Goal: Task Accomplishment & Management: Use online tool/utility

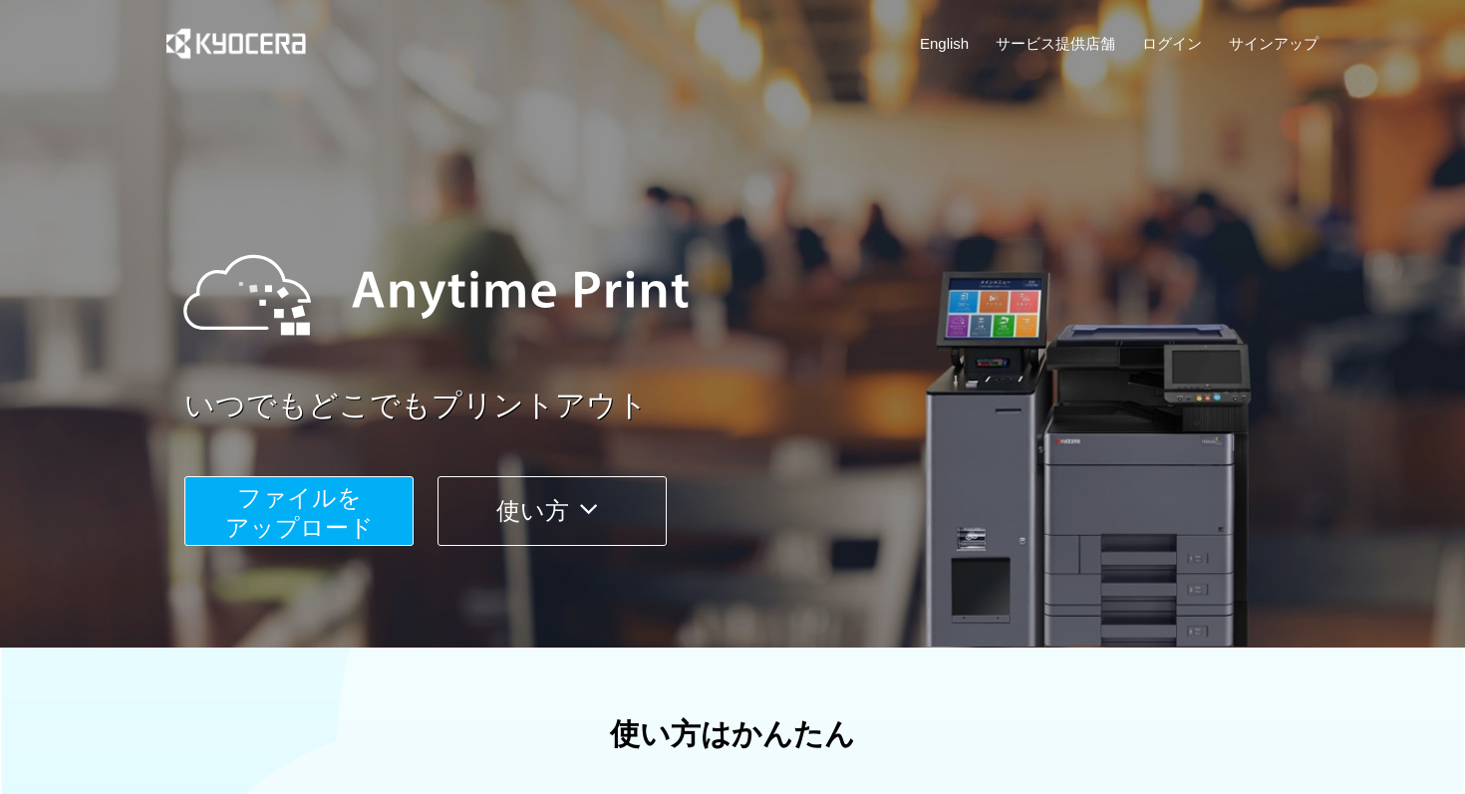
click at [310, 524] on span "ファイルを ​​アップロード" at bounding box center [299, 512] width 148 height 57
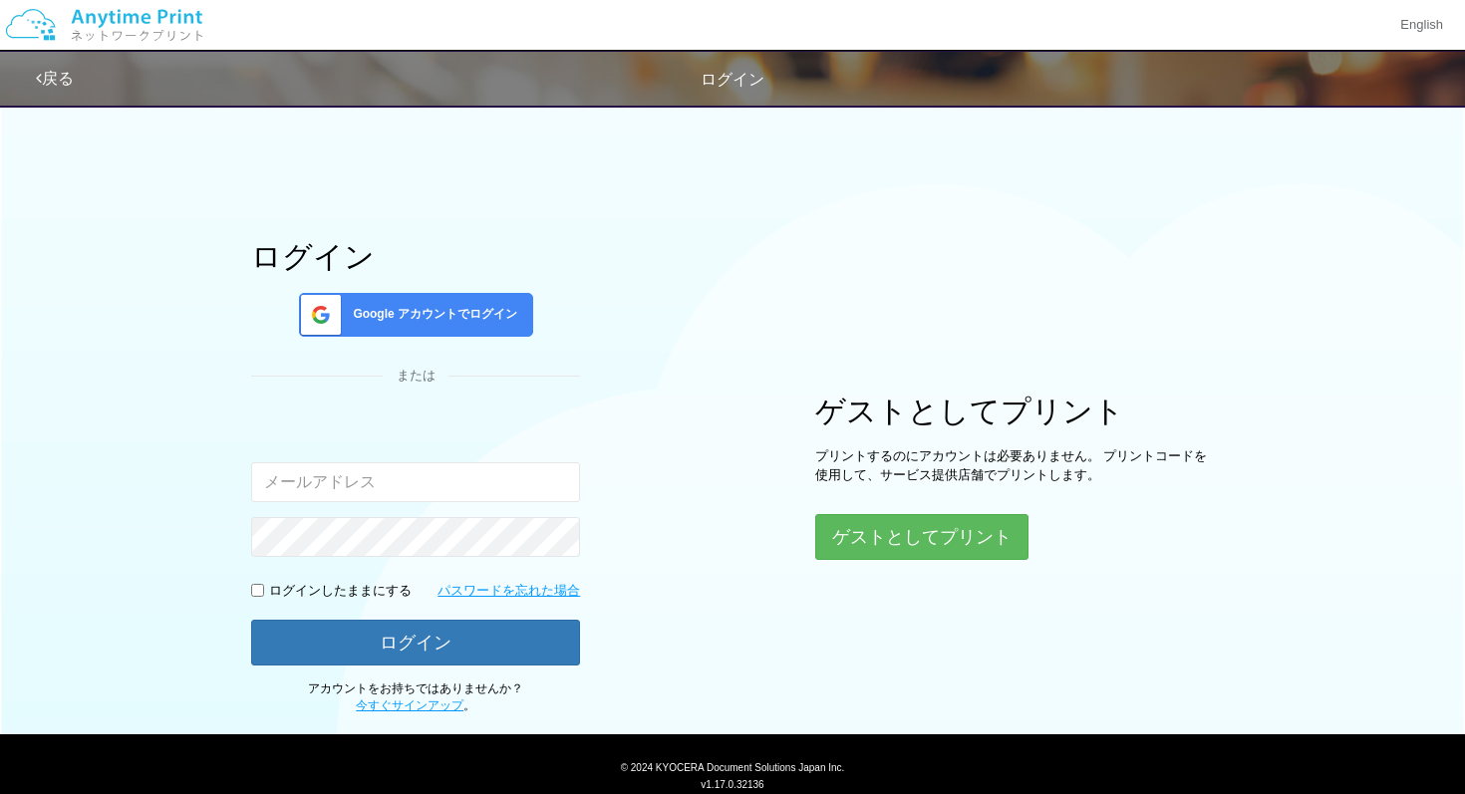
click at [453, 304] on div "Google アカウントでログイン" at bounding box center [416, 315] width 234 height 44
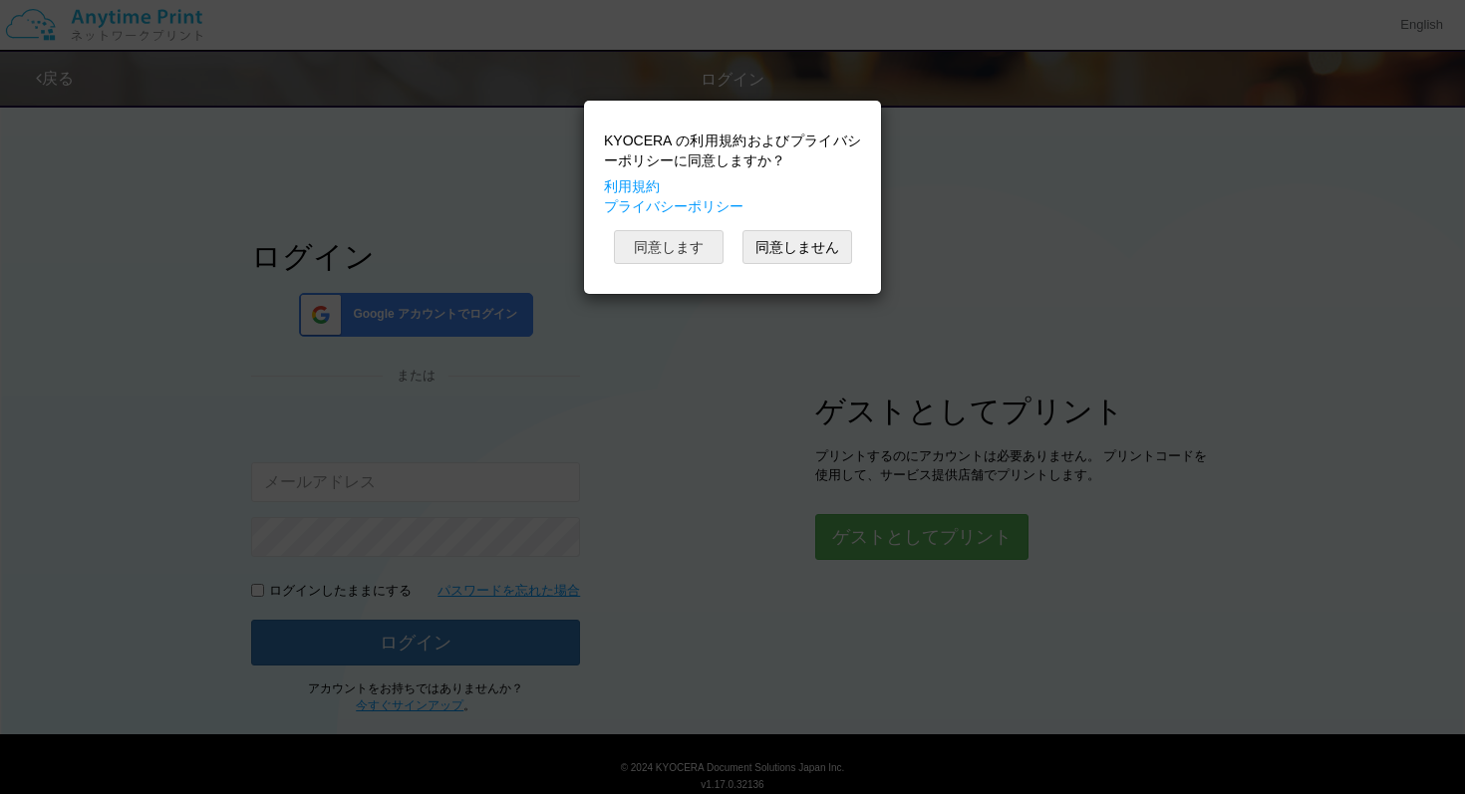
click at [689, 252] on button "同意します" at bounding box center [669, 247] width 110 height 34
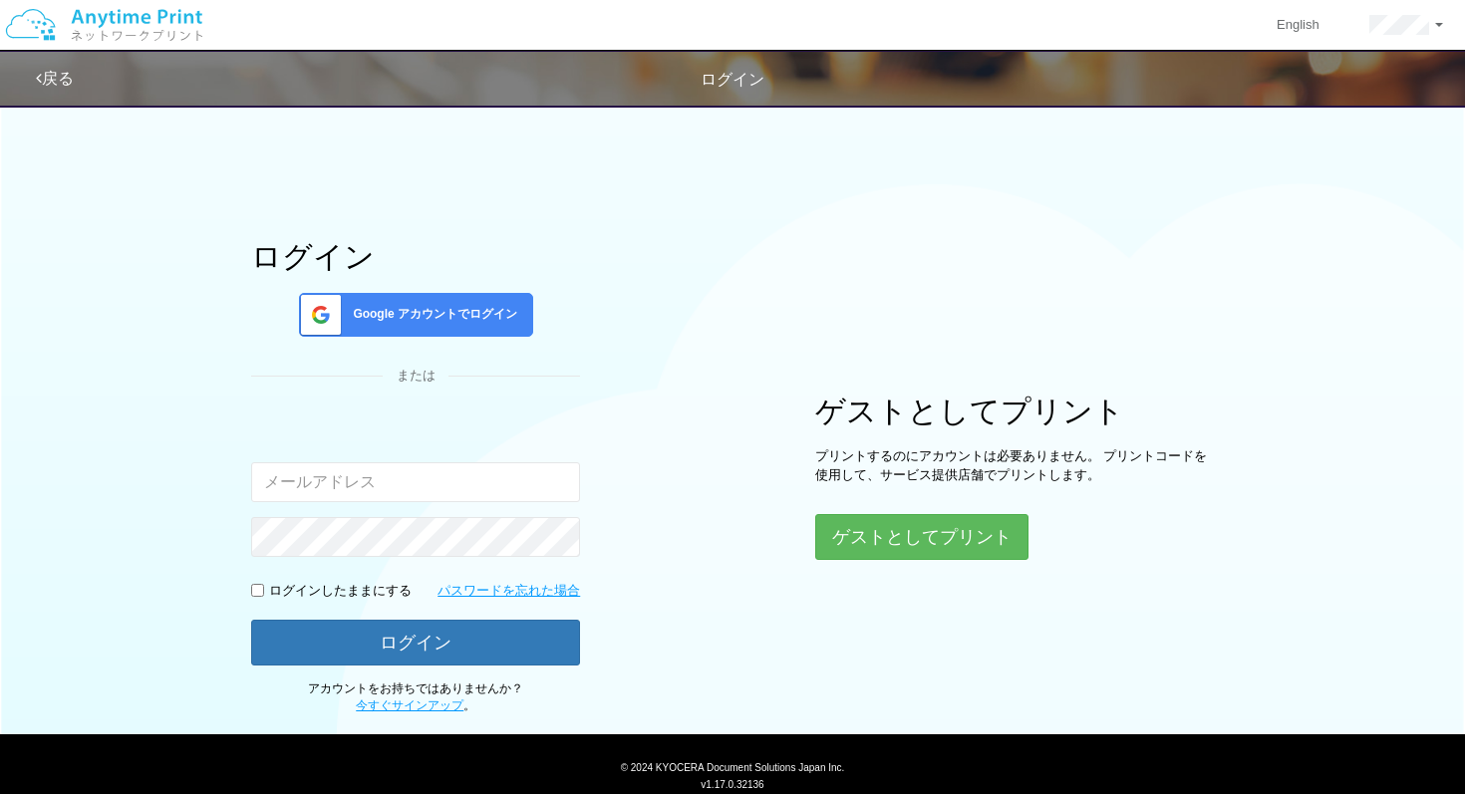
click at [443, 304] on div "Google アカウントでログイン" at bounding box center [416, 315] width 234 height 44
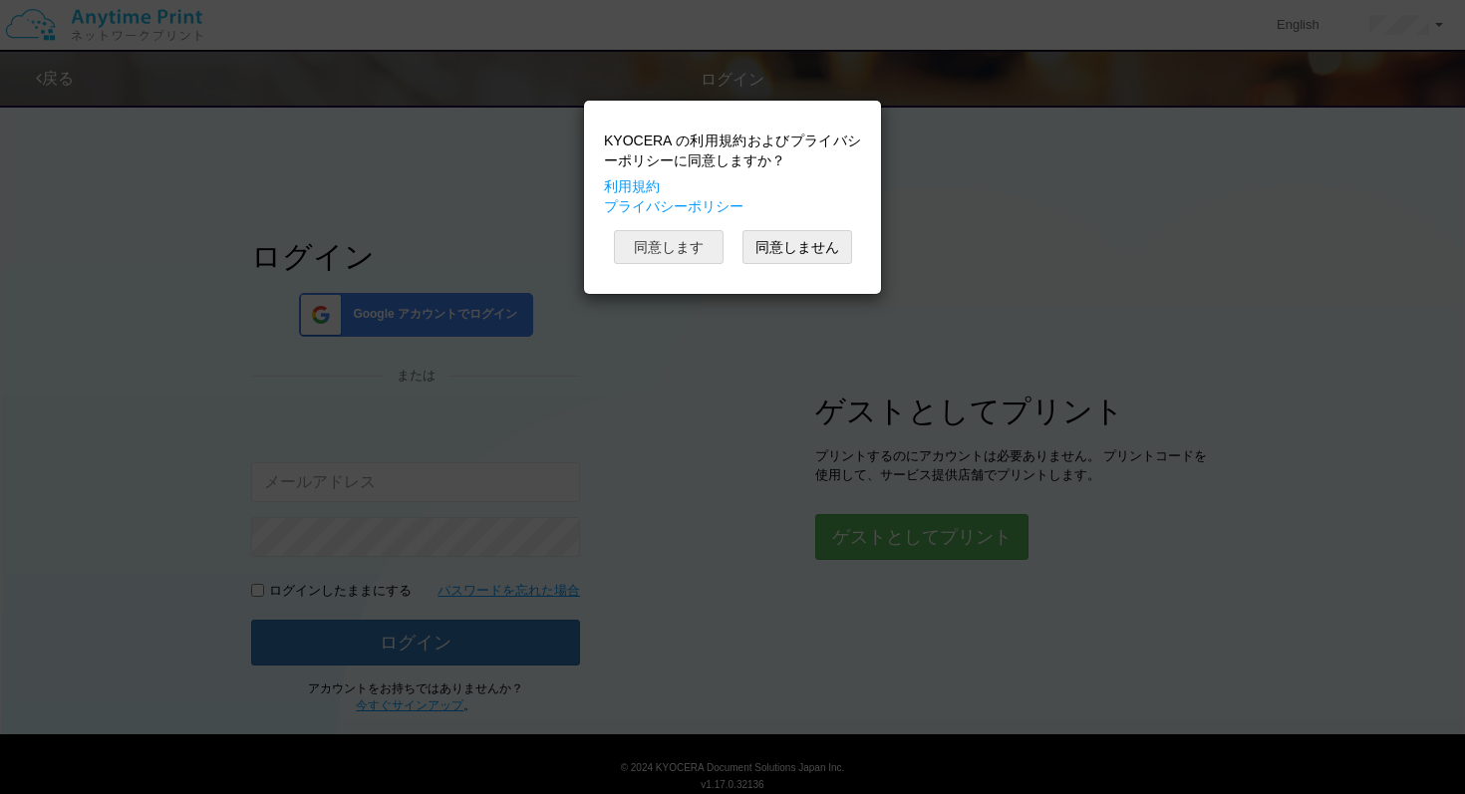
click at [698, 243] on button "同意します" at bounding box center [669, 247] width 110 height 34
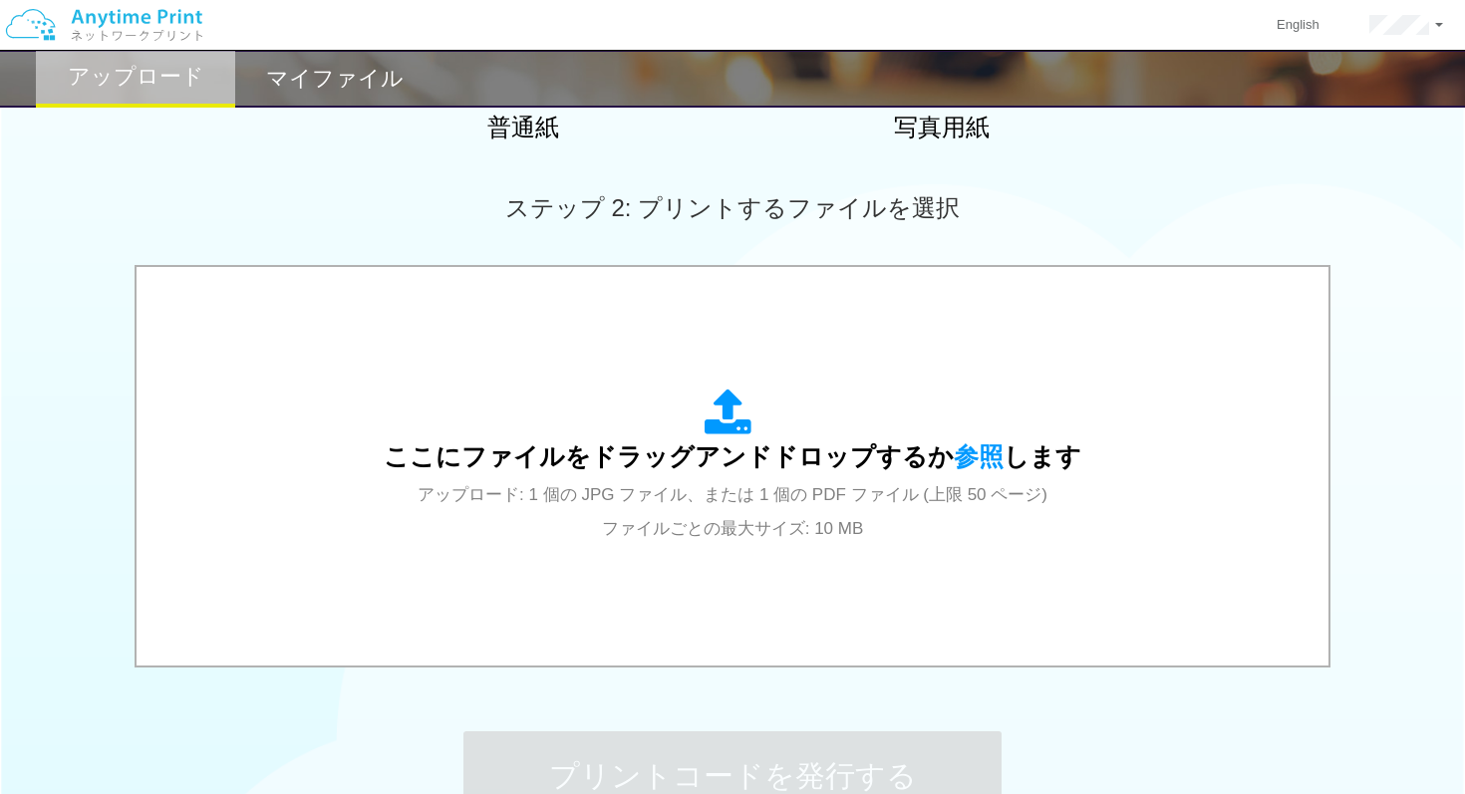
scroll to position [489, 0]
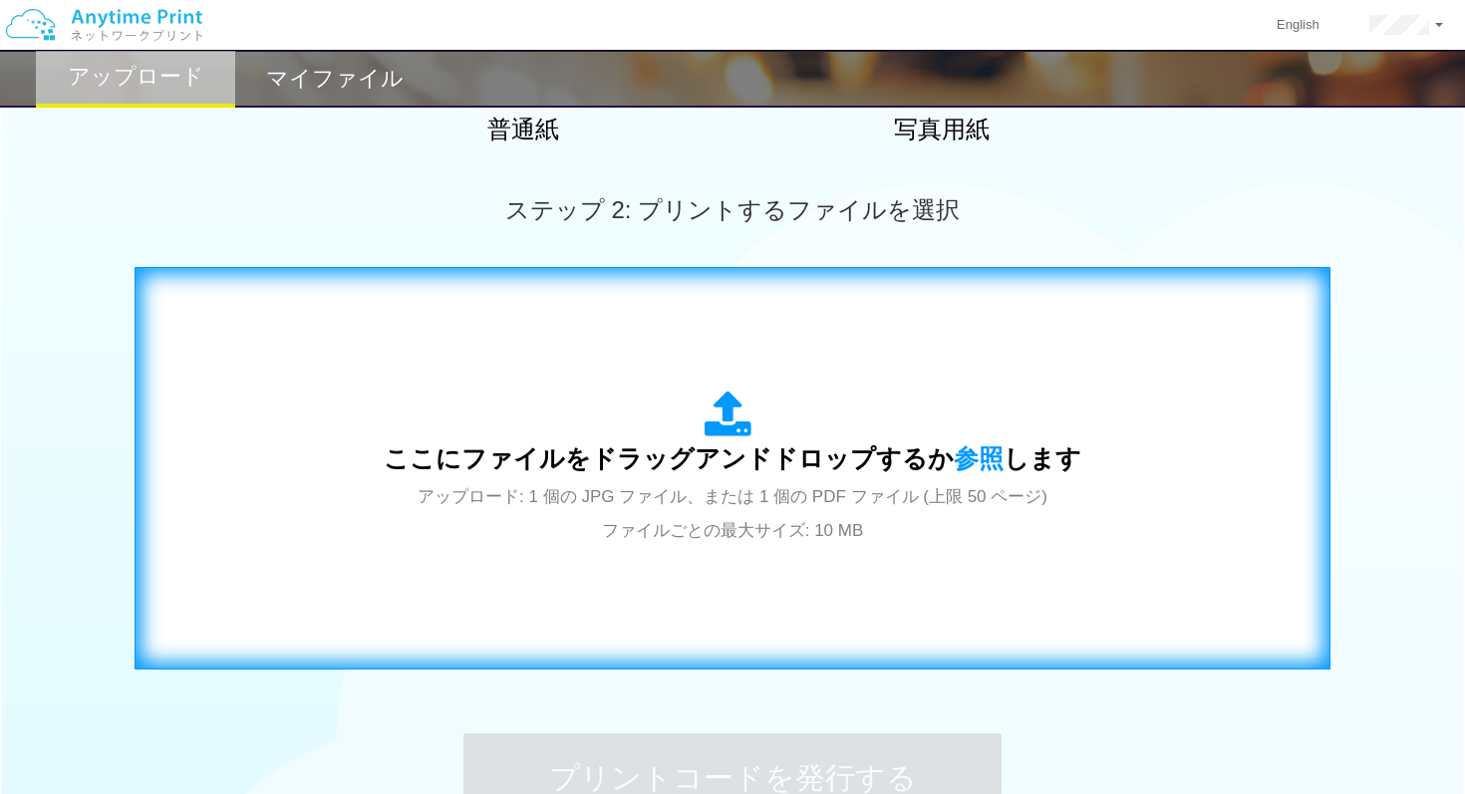
click at [614, 344] on div "ここにファイルをドラッグアンドドロップするか 参照 します アップロード: 1 個の JPG ファイル、または 1 個の PDF ファイル (上限 50 ペー…" at bounding box center [732, 468] width 1154 height 361
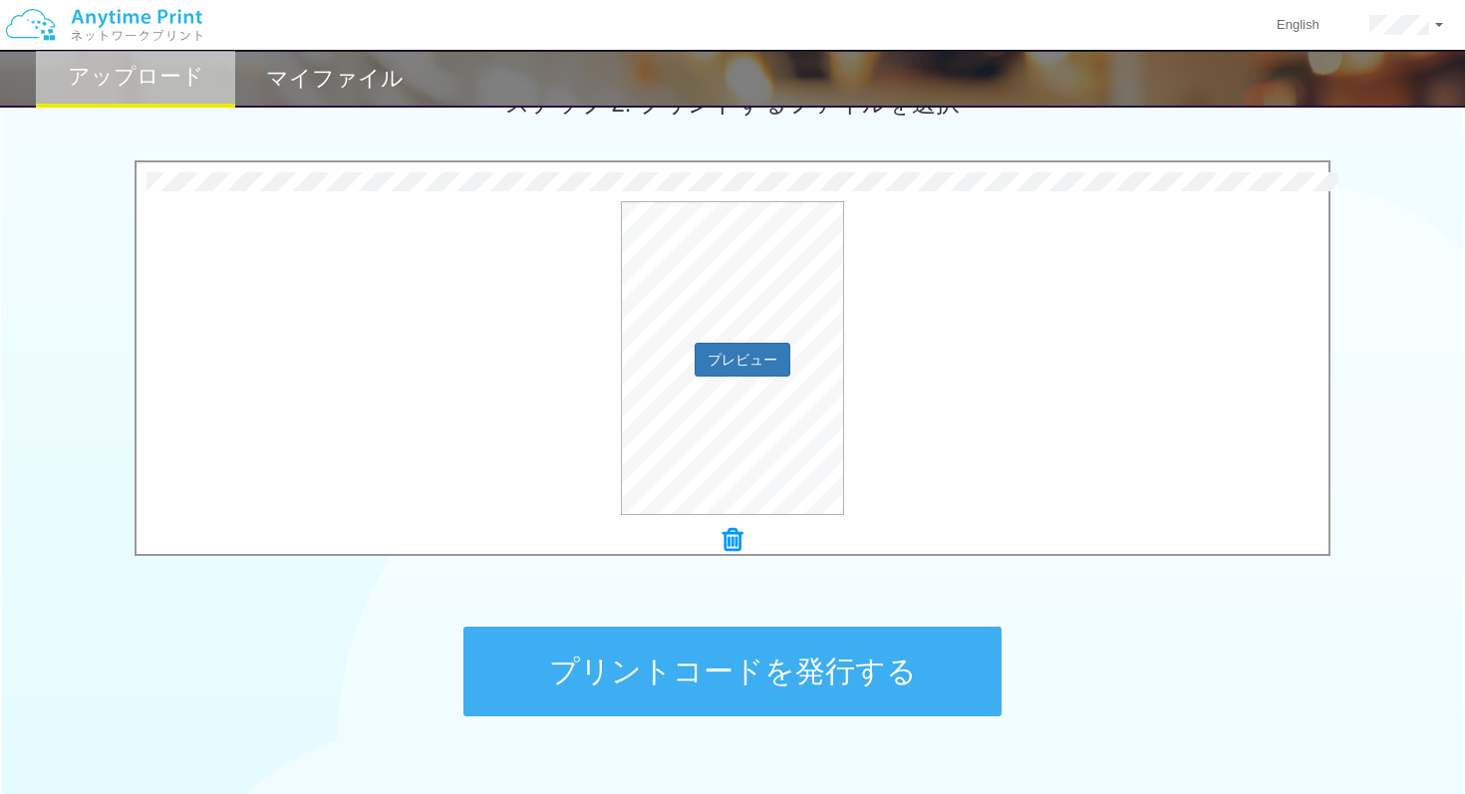
scroll to position [722, 0]
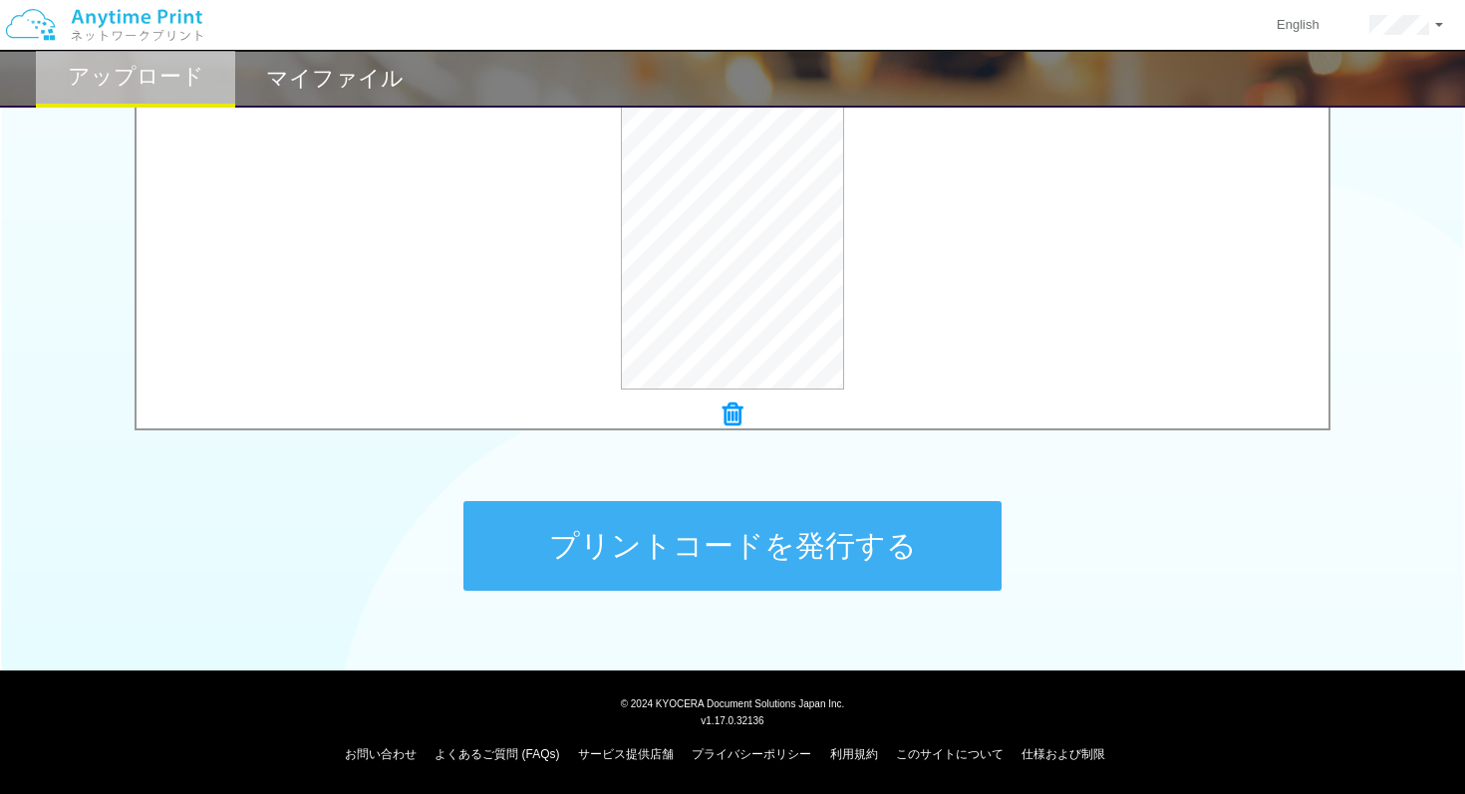
click at [743, 529] on button "プリントコードを発行する" at bounding box center [732, 546] width 538 height 90
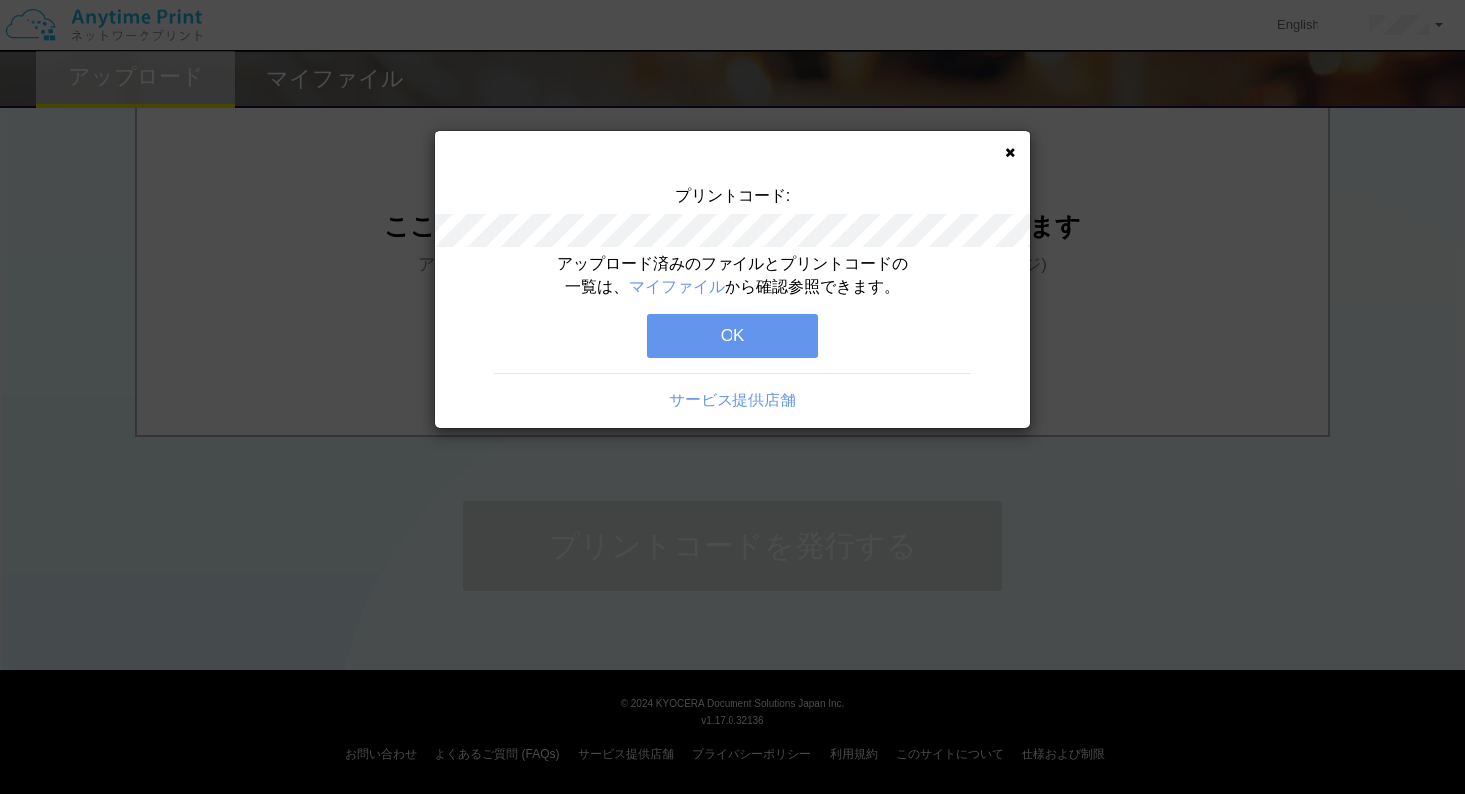
click at [743, 334] on button "OK" at bounding box center [732, 336] width 171 height 44
